Goal: Check status: Check status

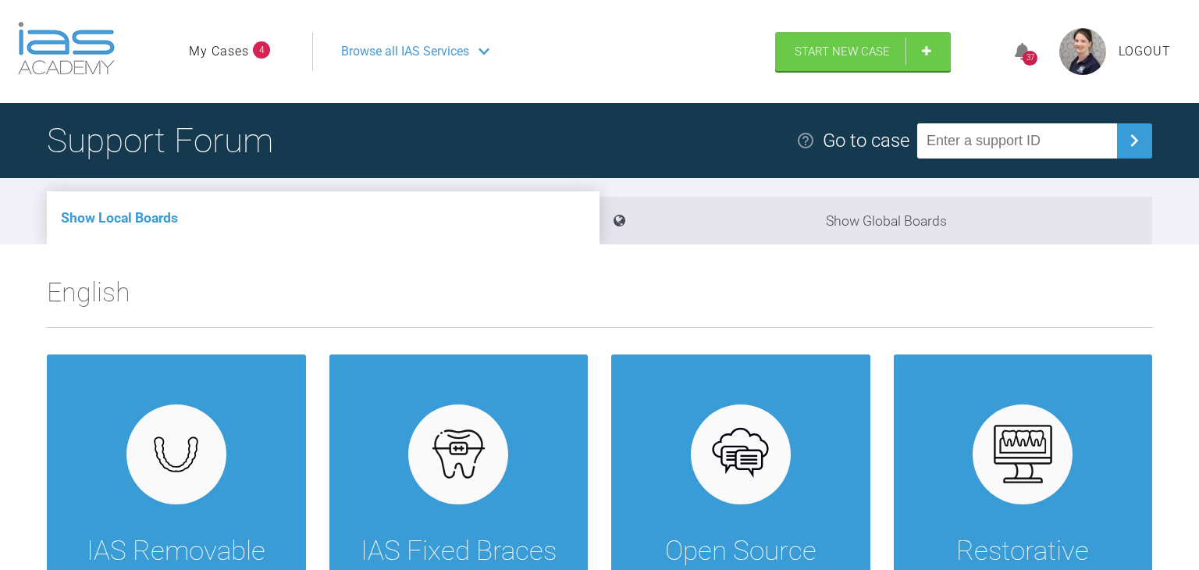
click at [229, 51] on link "My Cases" at bounding box center [219, 51] width 60 height 20
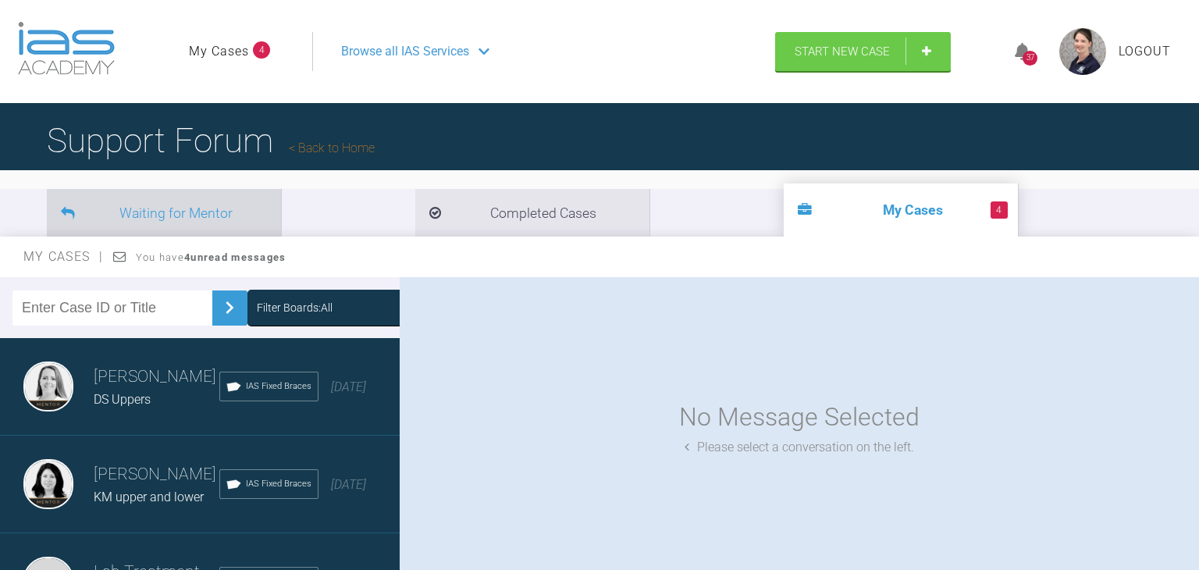
click at [184, 215] on li "Waiting for Mentor" at bounding box center [164, 213] width 234 height 48
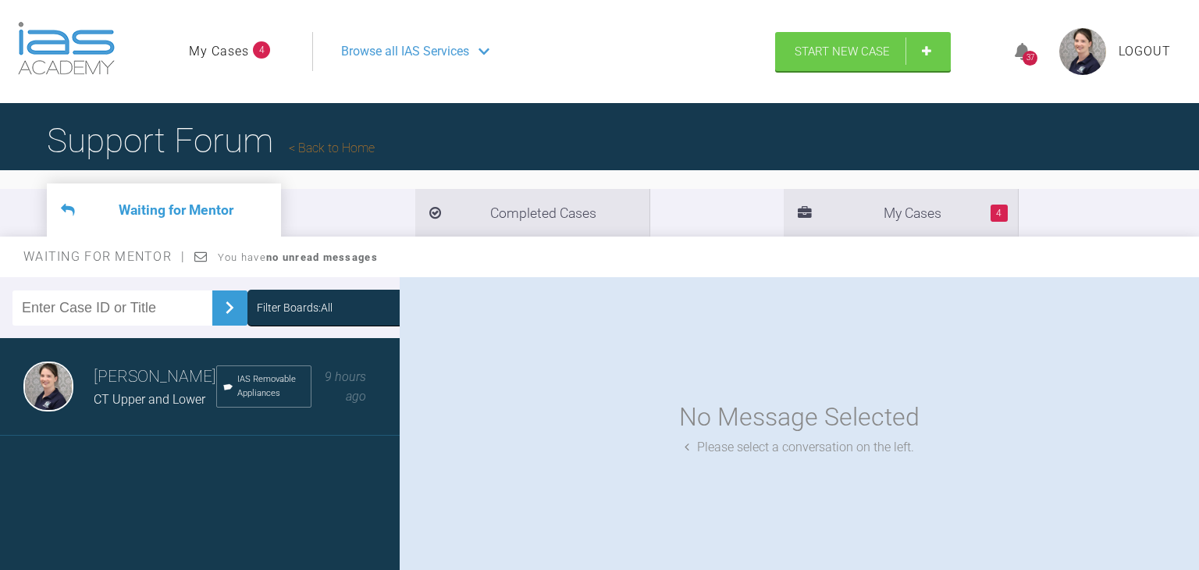
click at [122, 380] on h3 "[PERSON_NAME]" at bounding box center [155, 377] width 123 height 27
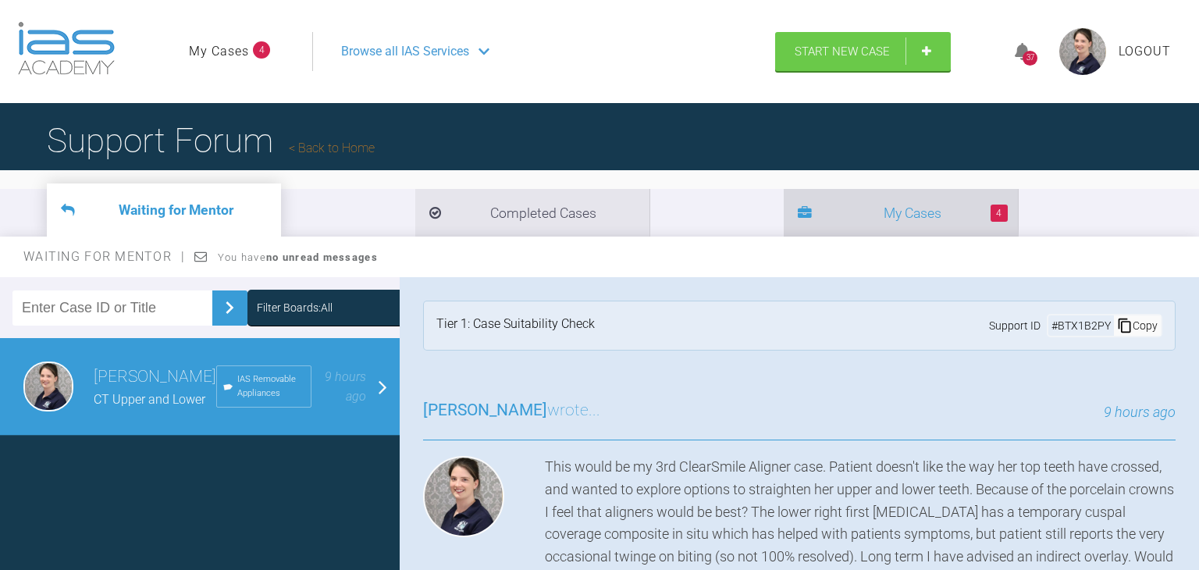
click at [798, 210] on icon at bounding box center [805, 214] width 14 height 14
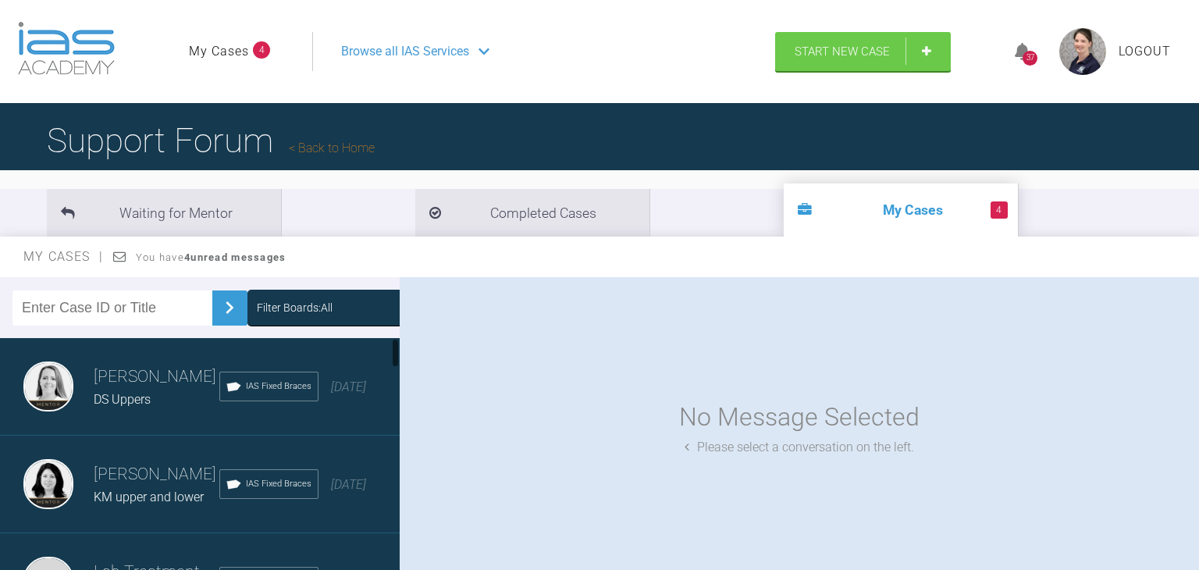
click at [125, 472] on h3 "Hooria Olsen" at bounding box center [157, 474] width 126 height 27
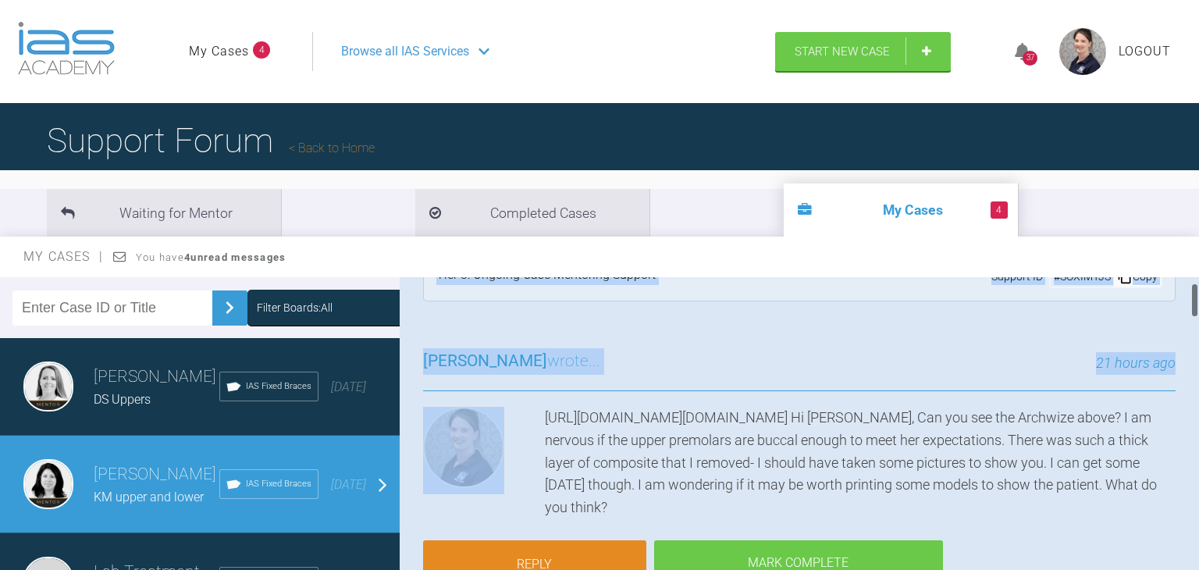
scroll to position [0, 84]
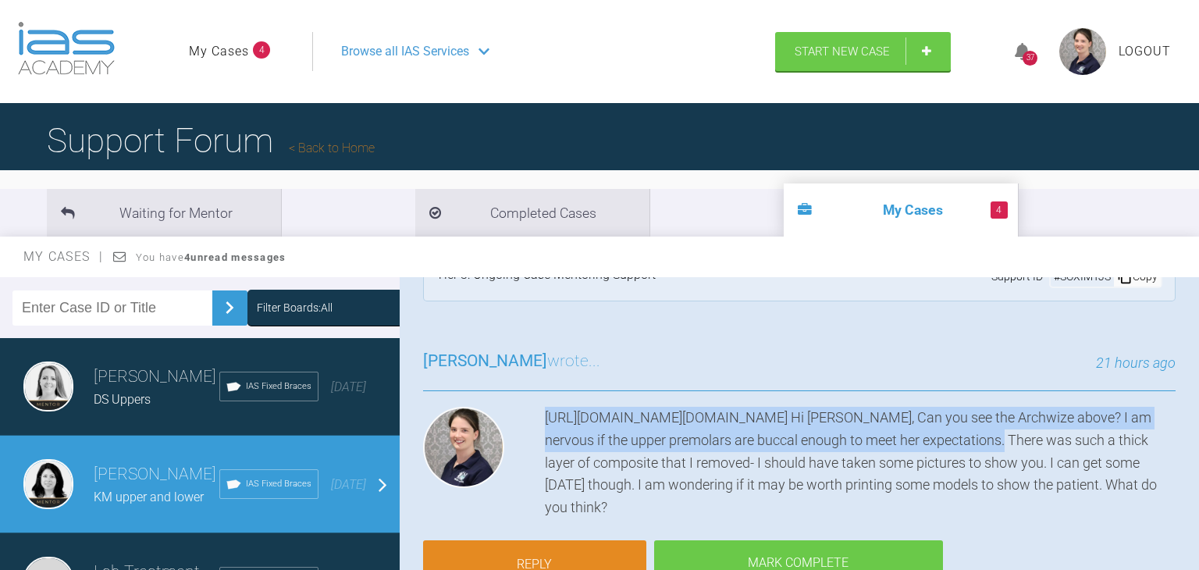
drag, startPoint x: 466, startPoint y: 415, endPoint x: 1197, endPoint y: 448, distance: 731.5
click at [1197, 448] on html "My Cases 4 Logout Browse all IAS Services Start New Case 37 Logout Support Foru…" at bounding box center [599, 366] width 1199 height 732
copy div "https://iaslab.co.uk/OnyxTest/Viewer/main.html?mlink=https://iaslab.co.uk/OnyxT…"
